Goal: Transaction & Acquisition: Obtain resource

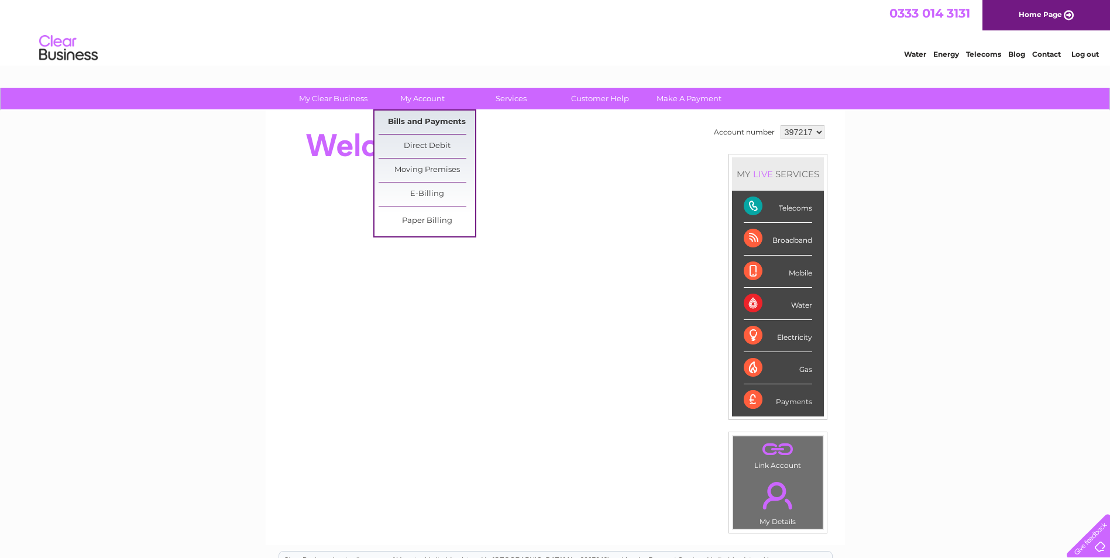
click at [432, 119] on link "Bills and Payments" at bounding box center [427, 122] width 97 height 23
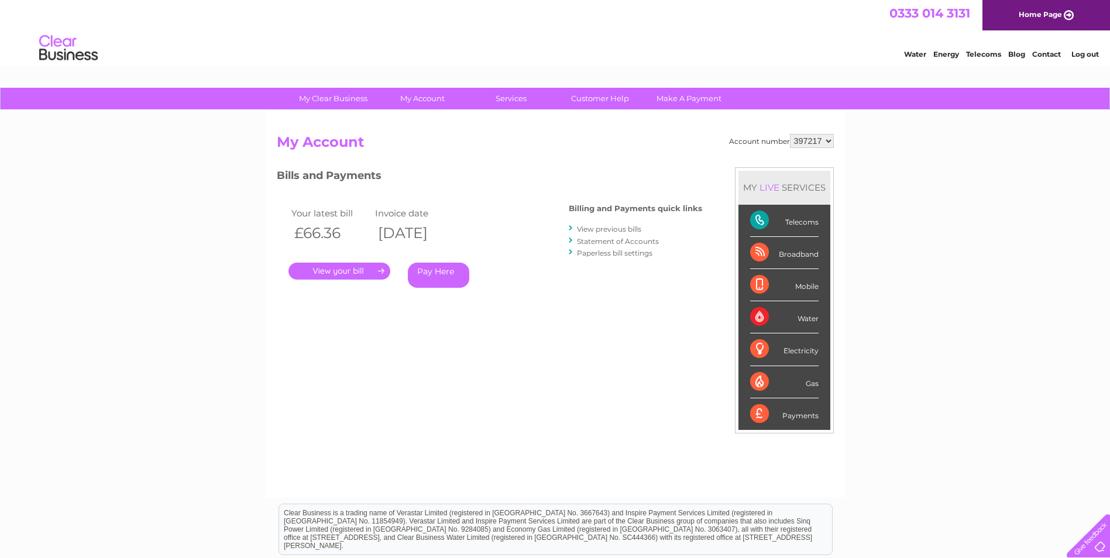
click at [341, 272] on link "." at bounding box center [339, 271] width 102 height 17
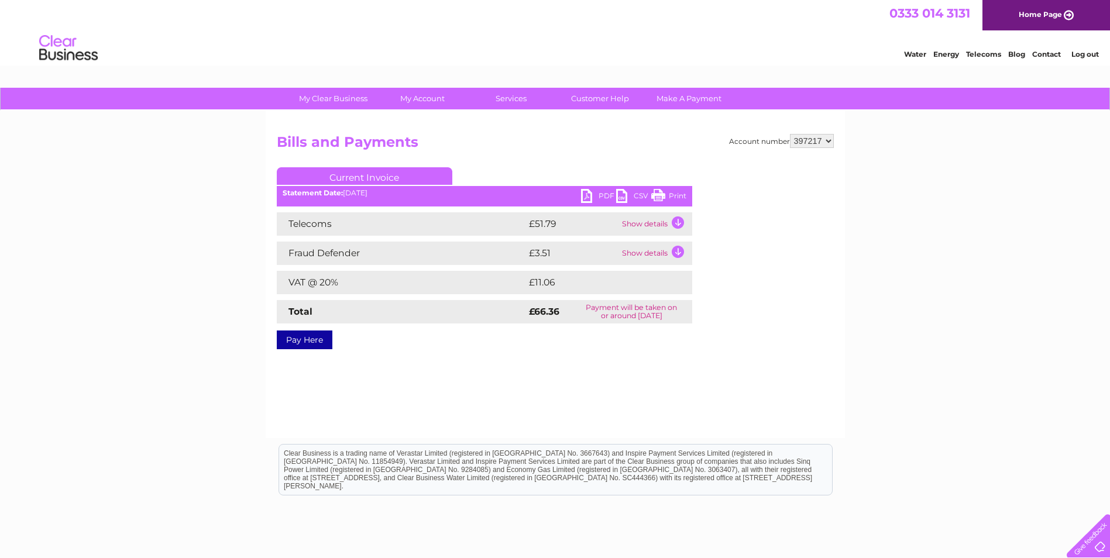
click at [672, 198] on link "Print" at bounding box center [668, 197] width 35 height 17
click at [1091, 56] on link "Log out" at bounding box center [1085, 54] width 28 height 9
